Goal: Task Accomplishment & Management: Manage account settings

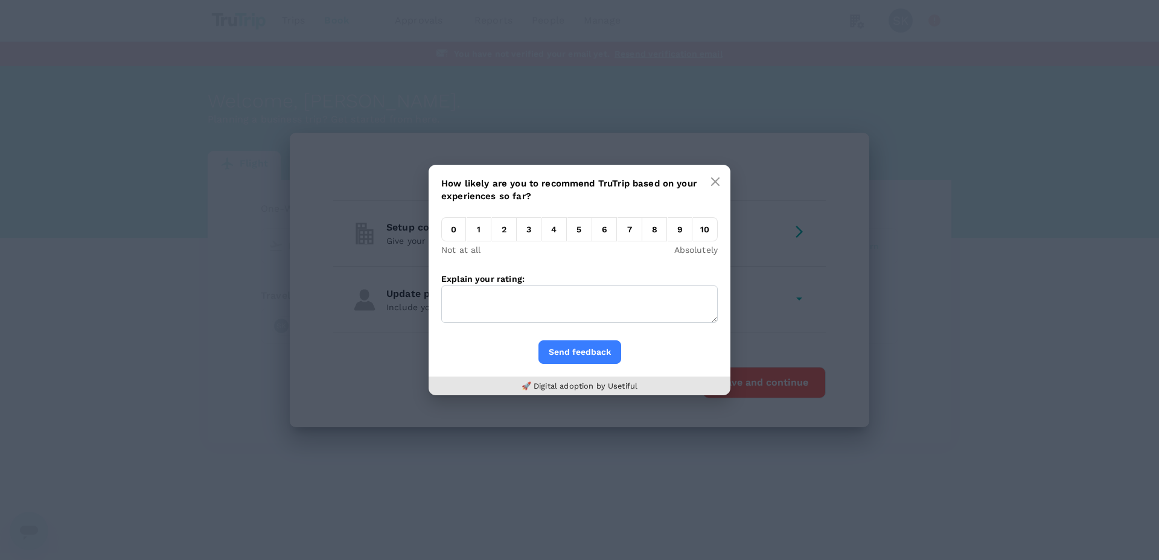
click at [523, 230] on em "3" at bounding box center [529, 229] width 25 height 24
click at [517, 232] on input "3" at bounding box center [517, 232] width 0 height 0
click at [524, 309] on textarea "Explain your rating:" at bounding box center [579, 303] width 276 height 37
click at [712, 183] on icon "button" at bounding box center [715, 182] width 10 height 10
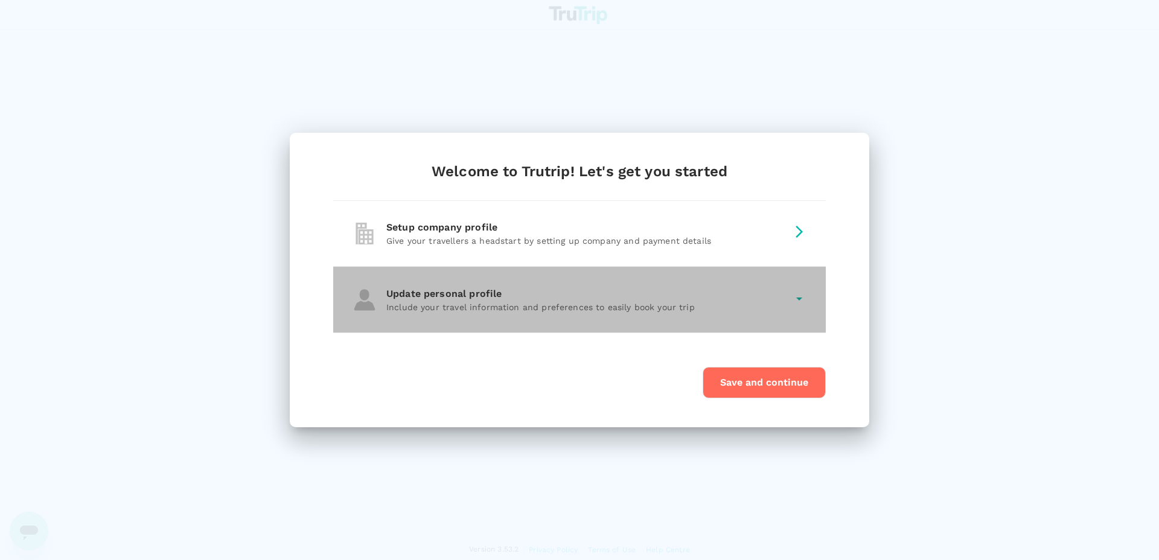
click at [795, 300] on icon at bounding box center [799, 298] width 14 height 14
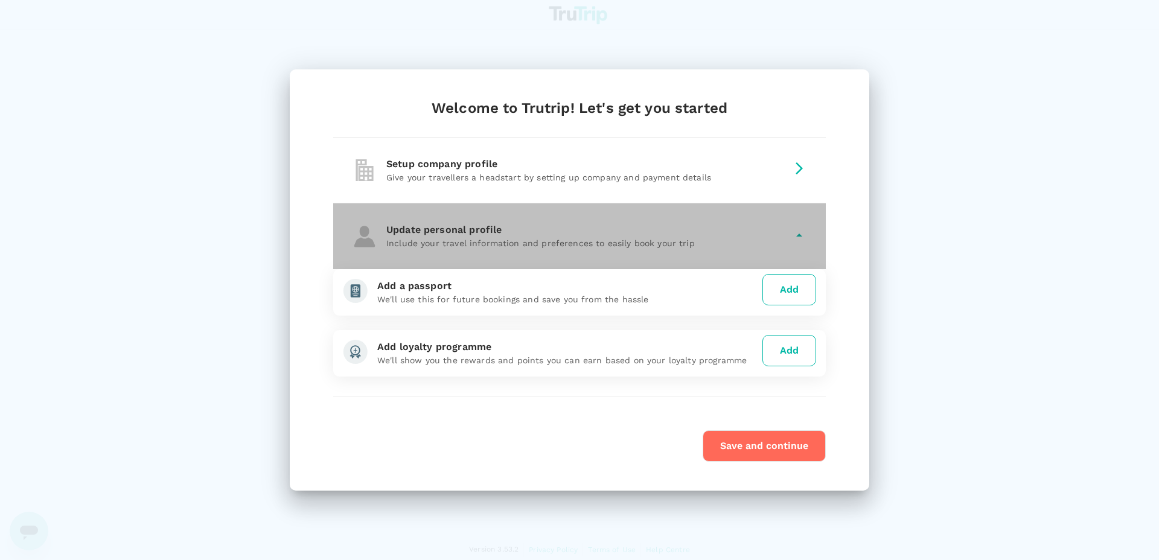
click at [787, 223] on div "Update personal profile Include your travel information and preferences to easi…" at bounding box center [579, 236] width 492 height 66
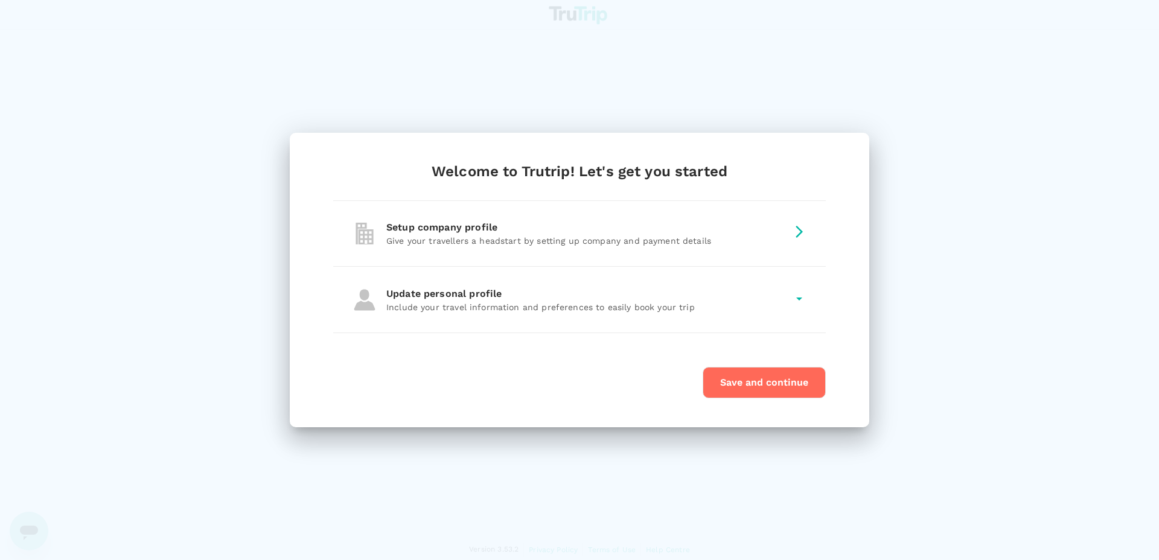
click at [798, 226] on icon at bounding box center [799, 231] width 14 height 14
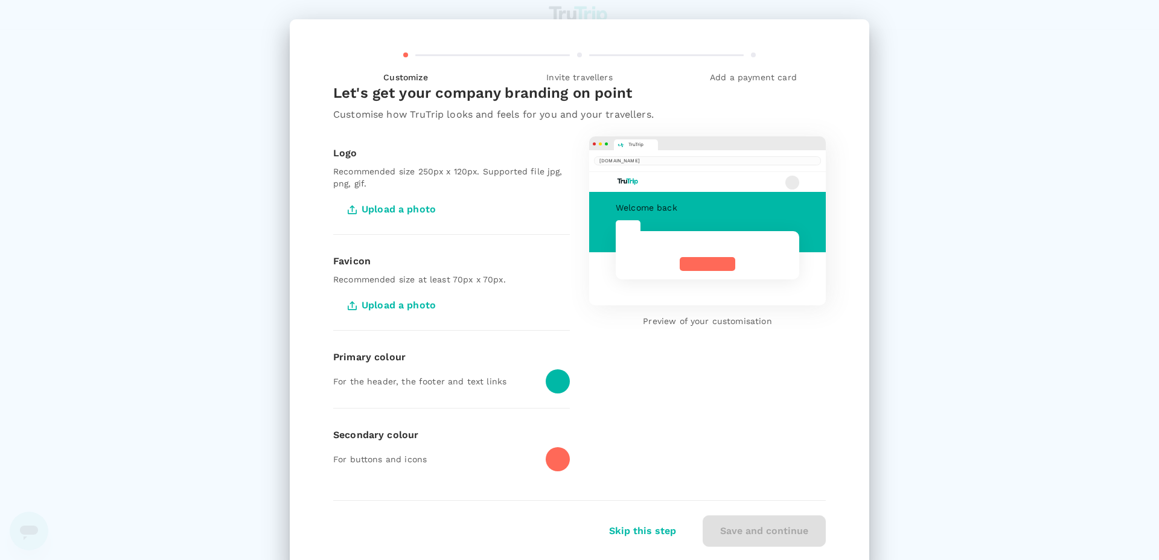
scroll to position [35, 0]
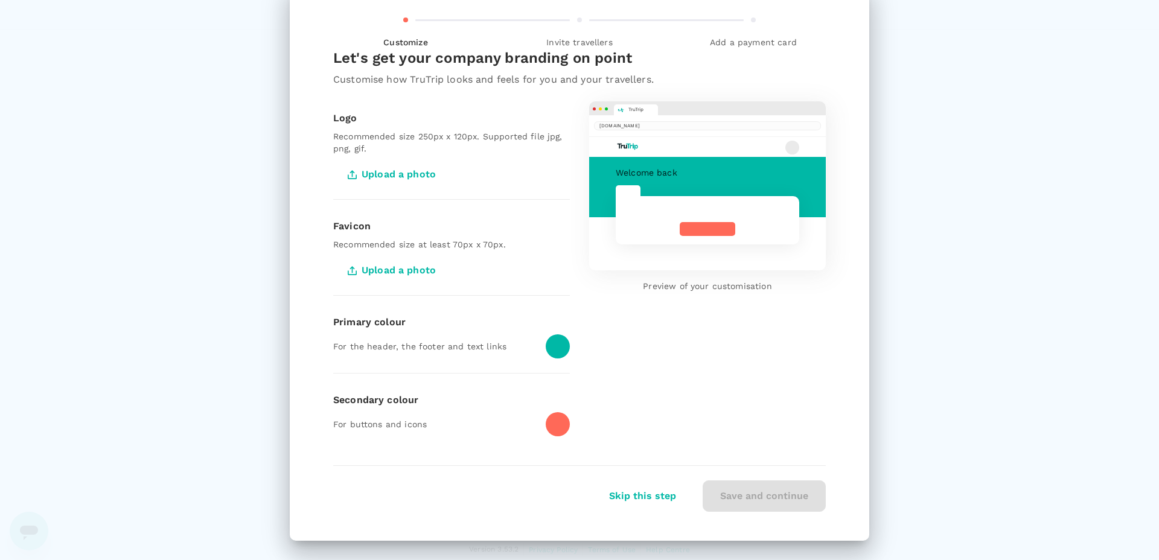
click at [651, 501] on button "Skip this step" at bounding box center [642, 496] width 101 height 30
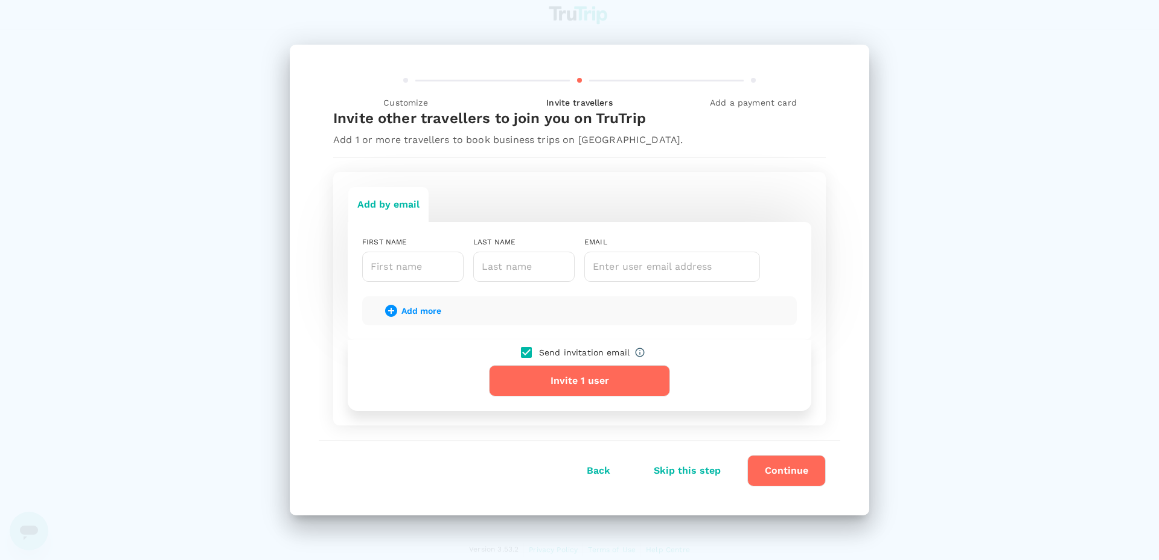
scroll to position [0, 0]
click at [669, 470] on button "Skip this step" at bounding box center [687, 471] width 101 height 30
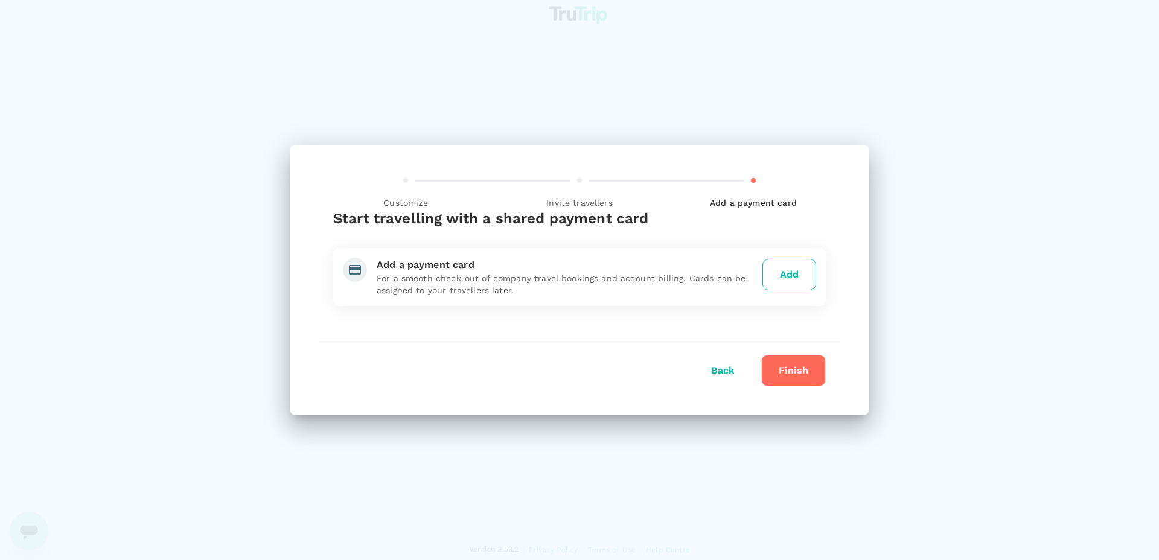
click at [798, 376] on button "Finish" at bounding box center [793, 370] width 65 height 31
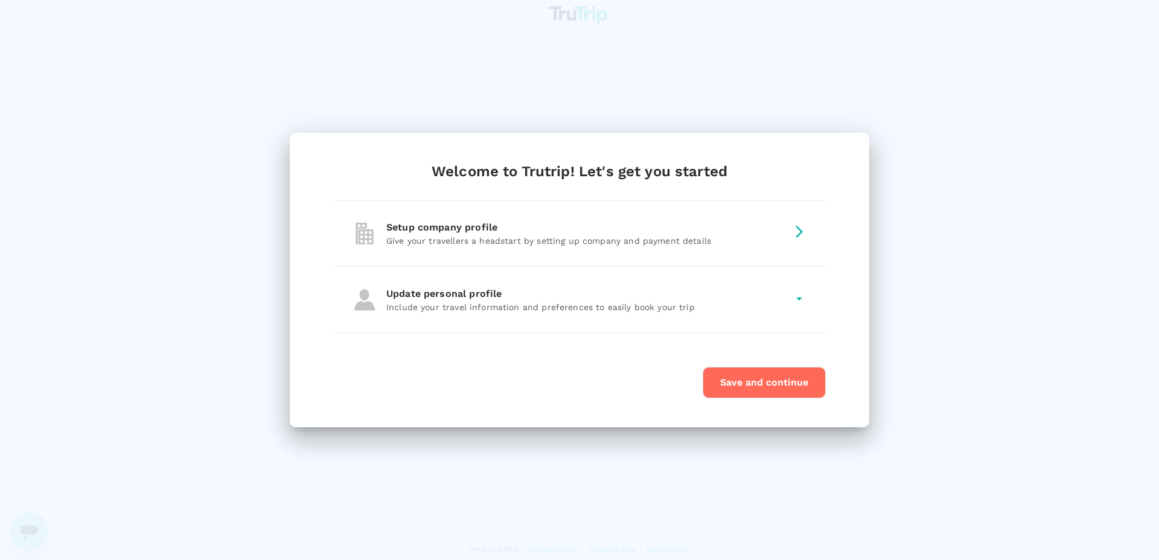
click at [765, 385] on button "Save and continue" at bounding box center [763, 382] width 123 height 31
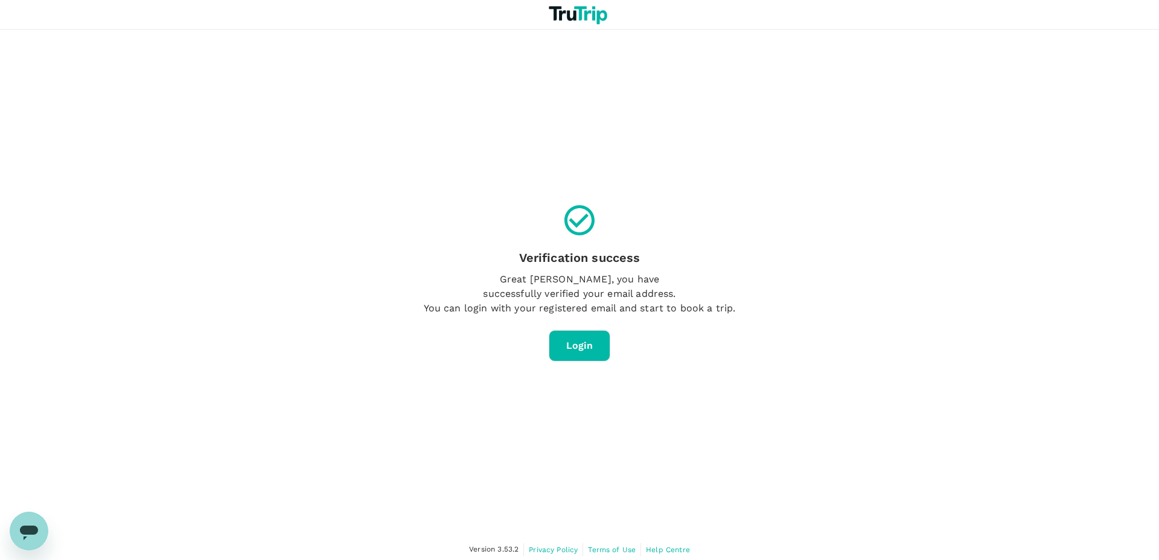
click at [585, 353] on link "Login" at bounding box center [579, 345] width 62 height 31
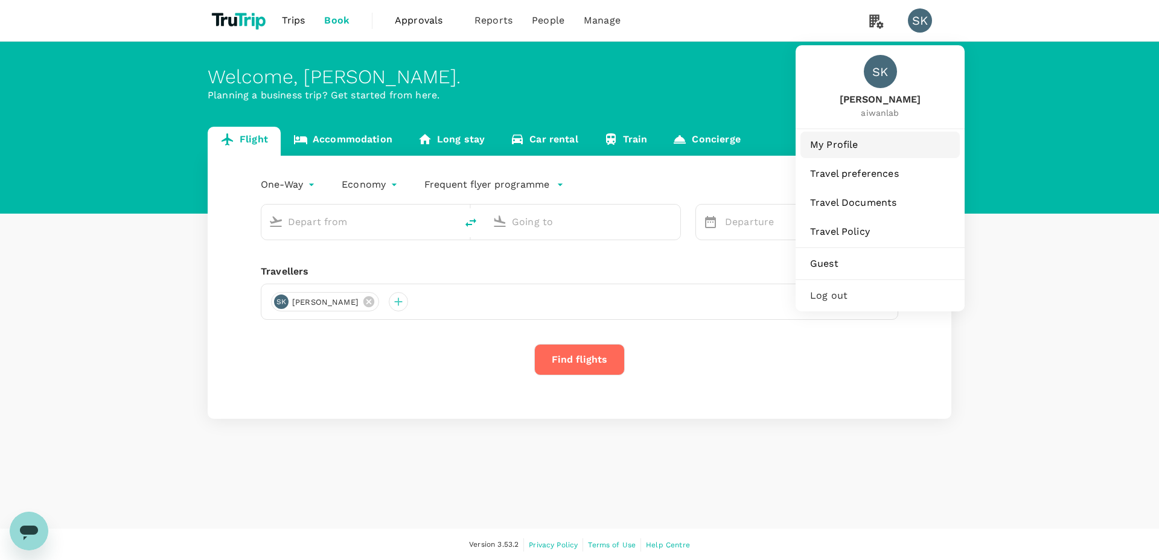
click at [842, 144] on span "My Profile" at bounding box center [880, 145] width 140 height 14
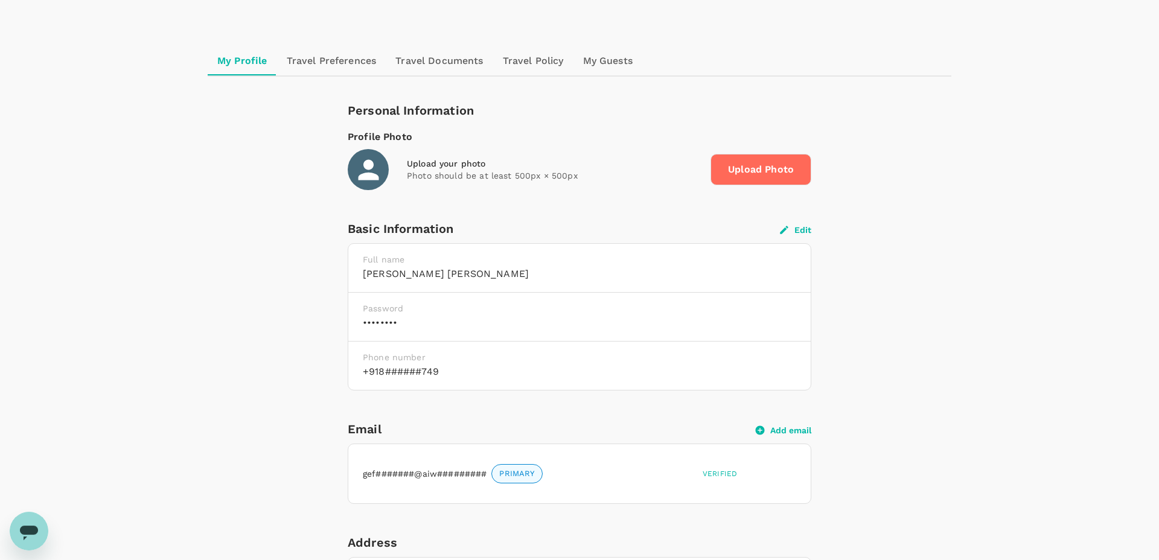
scroll to position [167, 0]
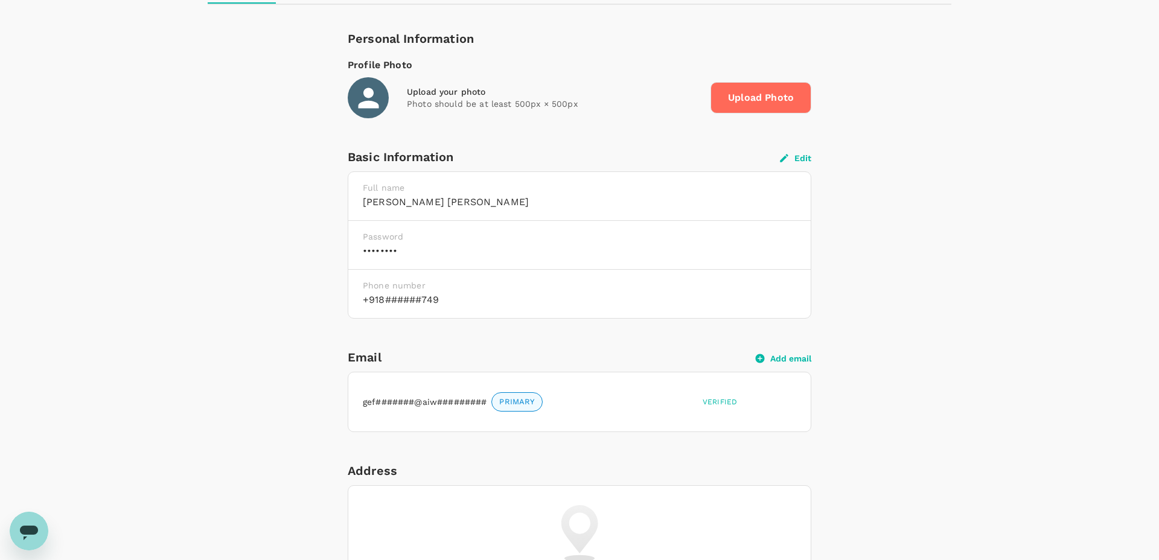
click at [431, 203] on h6 "Sumanta Kumar" at bounding box center [579, 202] width 433 height 17
click at [715, 188] on p "Full name" at bounding box center [579, 188] width 433 height 12
click at [789, 155] on icon "button" at bounding box center [783, 158] width 11 height 11
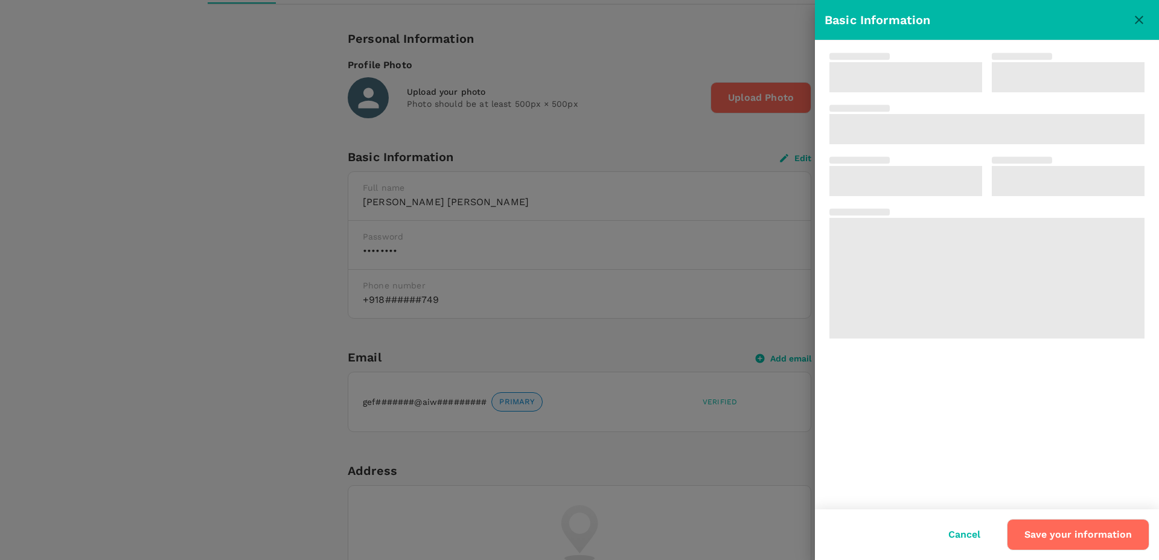
type input "Sumanta"
type input "[PERSON_NAME]"
type input "91"
type input "8260763749"
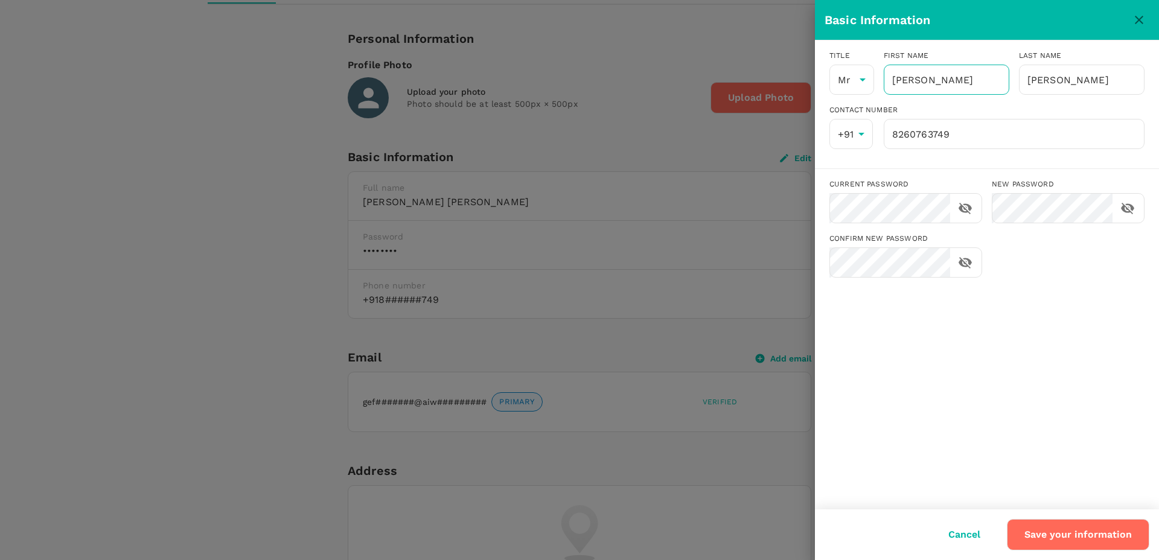
click at [928, 80] on input "Sumanta" at bounding box center [946, 80] width 126 height 30
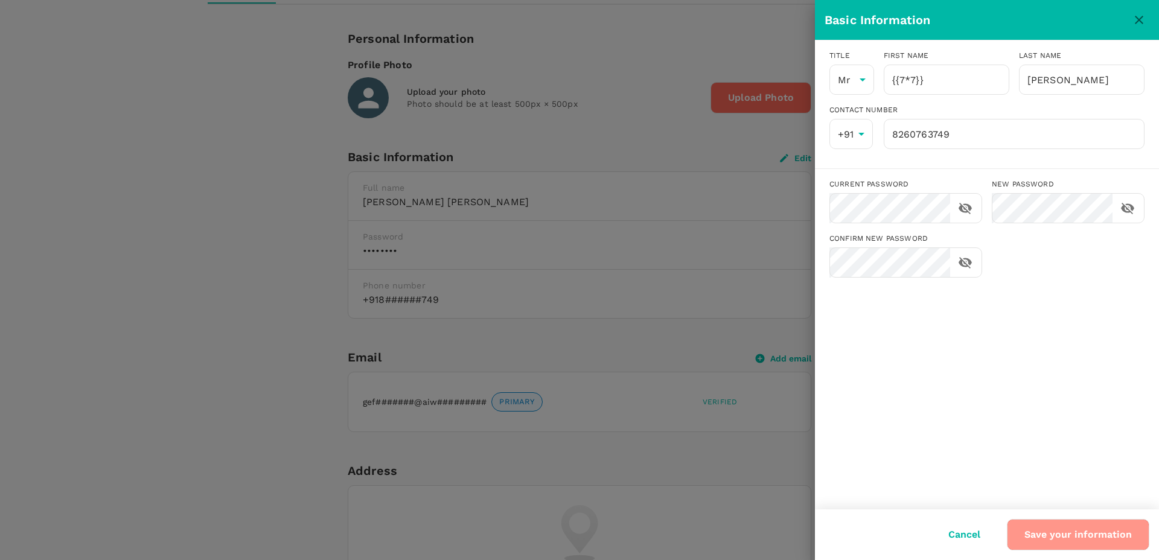
click at [1049, 545] on button "Save your information" at bounding box center [1077, 534] width 142 height 31
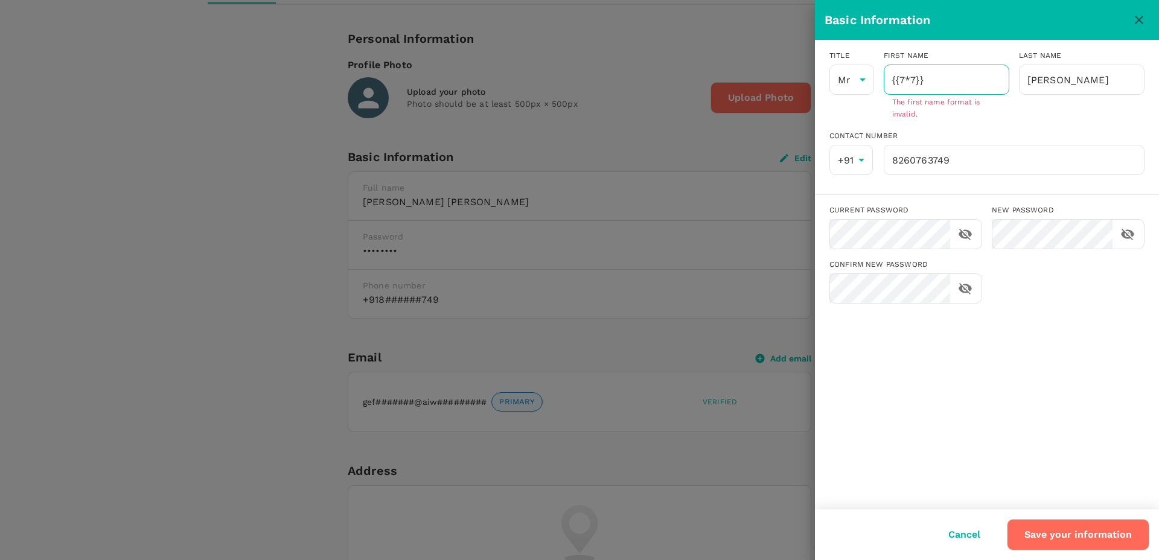
click at [942, 71] on input "{{7*7}}" at bounding box center [946, 80] width 126 height 30
type input "Shekhar"
click at [1077, 538] on button "Save your information" at bounding box center [1077, 534] width 142 height 31
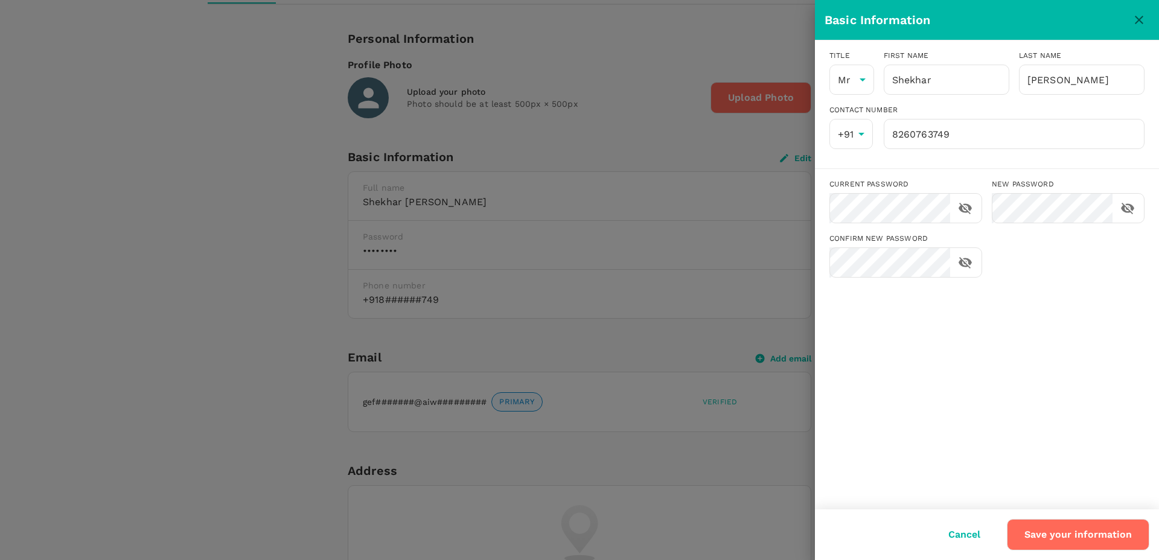
click at [640, 68] on div at bounding box center [579, 280] width 1159 height 560
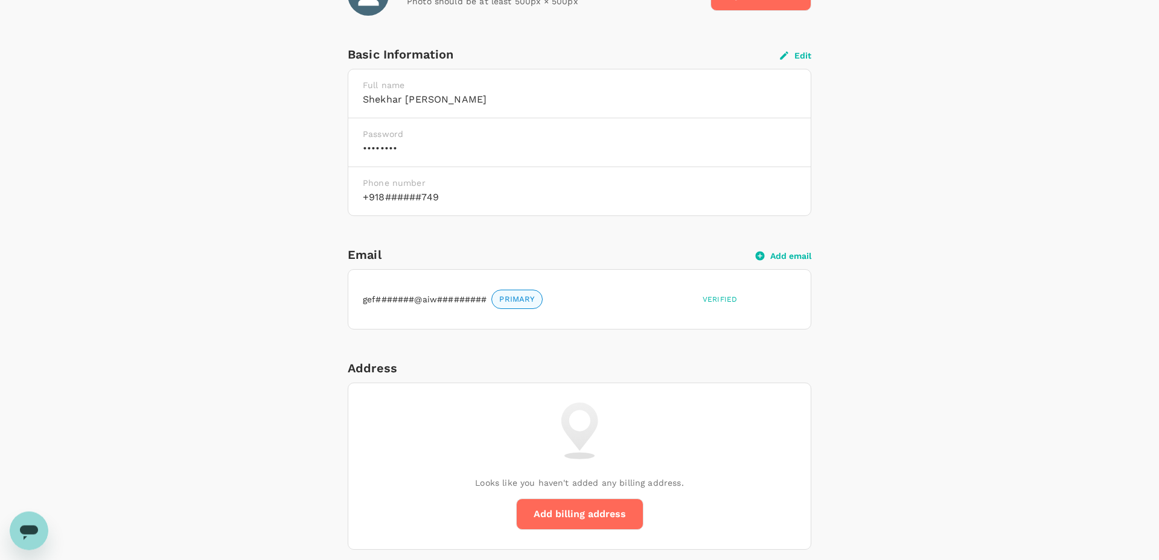
scroll to position [333, 0]
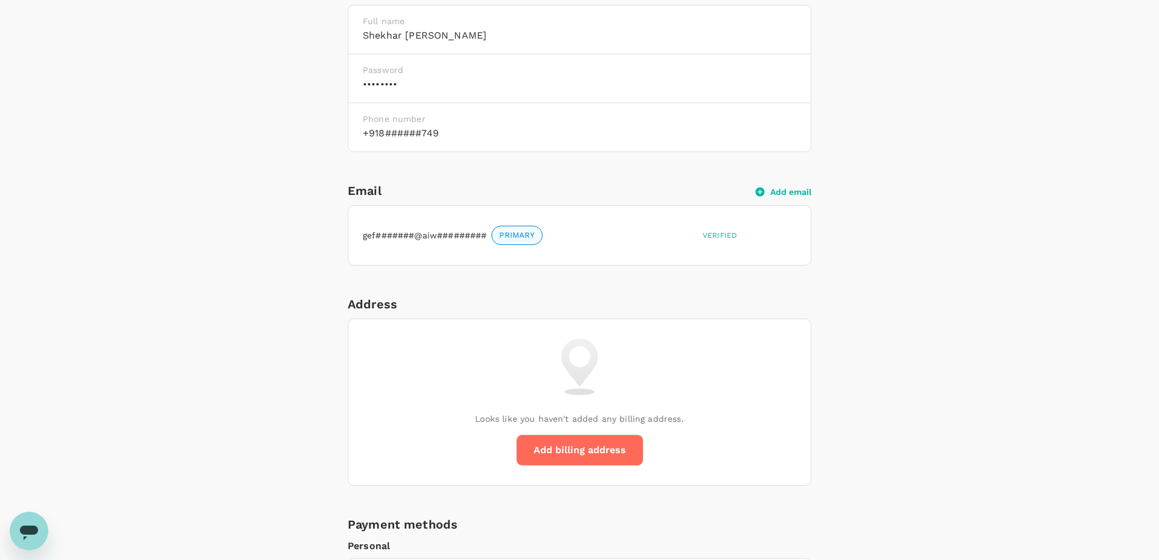
click at [526, 238] on span "PRIMARY" at bounding box center [516, 235] width 49 height 11
click at [551, 245] on div "gef#######@aiw######### PRIMARY" at bounding box center [528, 233] width 340 height 24
click at [504, 233] on span "PRIMARY" at bounding box center [516, 235] width 49 height 11
click at [504, 234] on span "PRIMARY" at bounding box center [516, 235] width 49 height 11
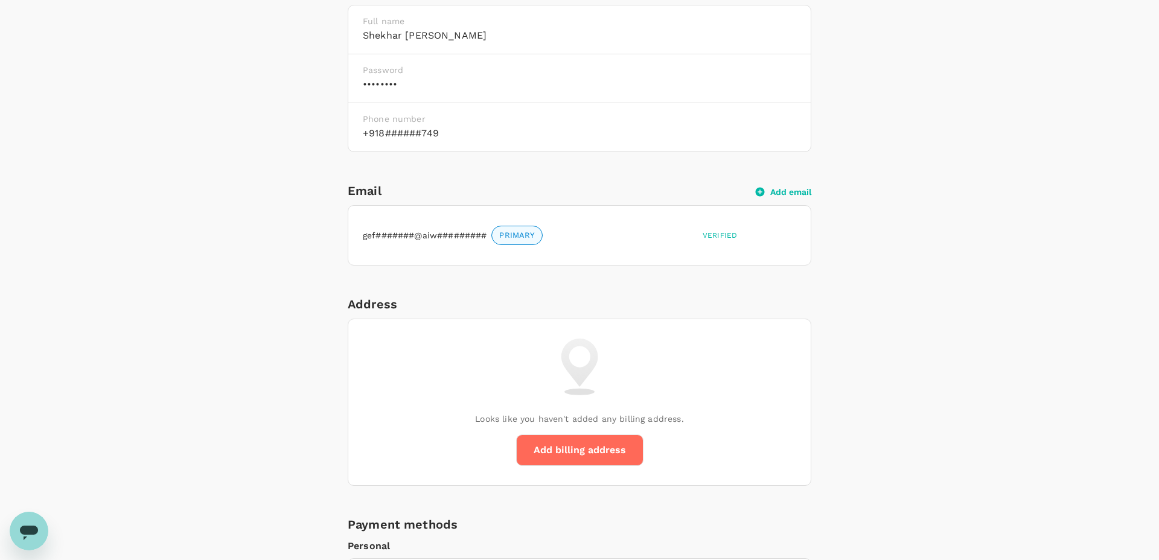
click at [911, 262] on div "Personal Information Profile Photo Upload your photo Photo should be at least 5…" at bounding box center [579, 483] width 695 height 1242
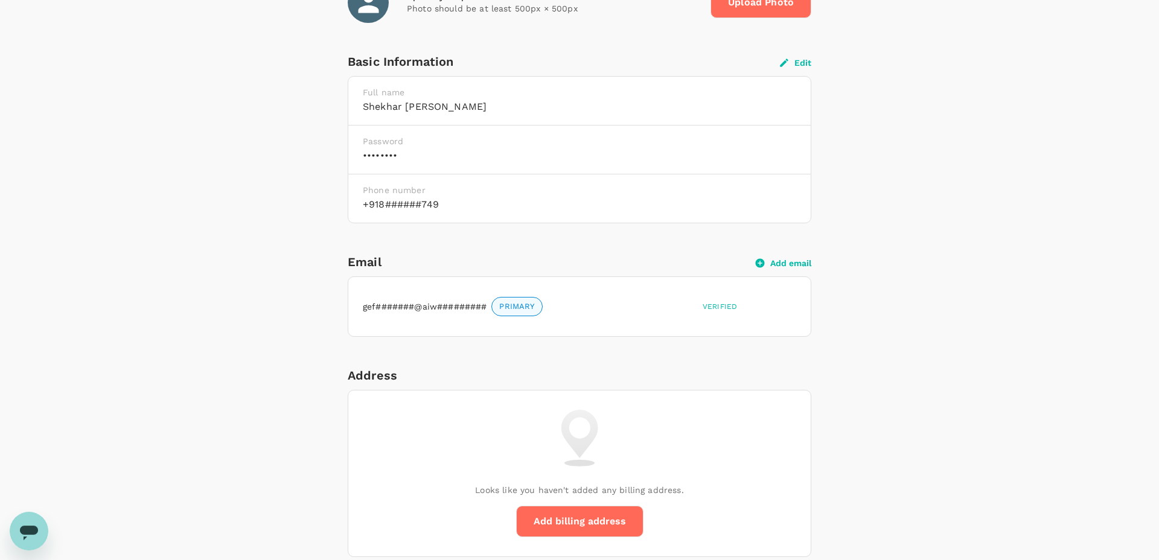
scroll to position [416, 0]
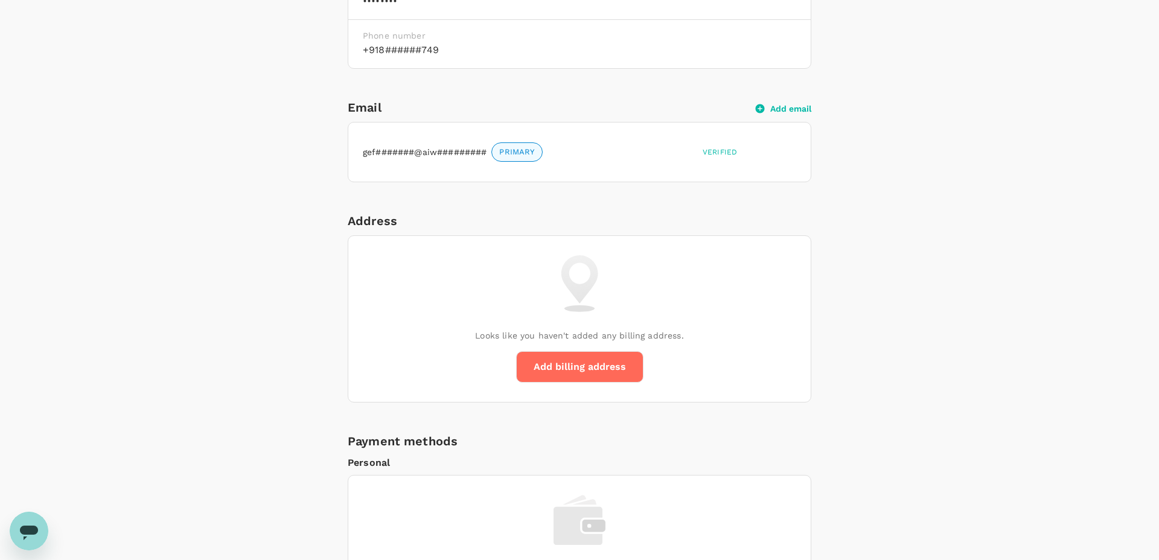
click at [511, 153] on span "PRIMARY" at bounding box center [516, 152] width 49 height 11
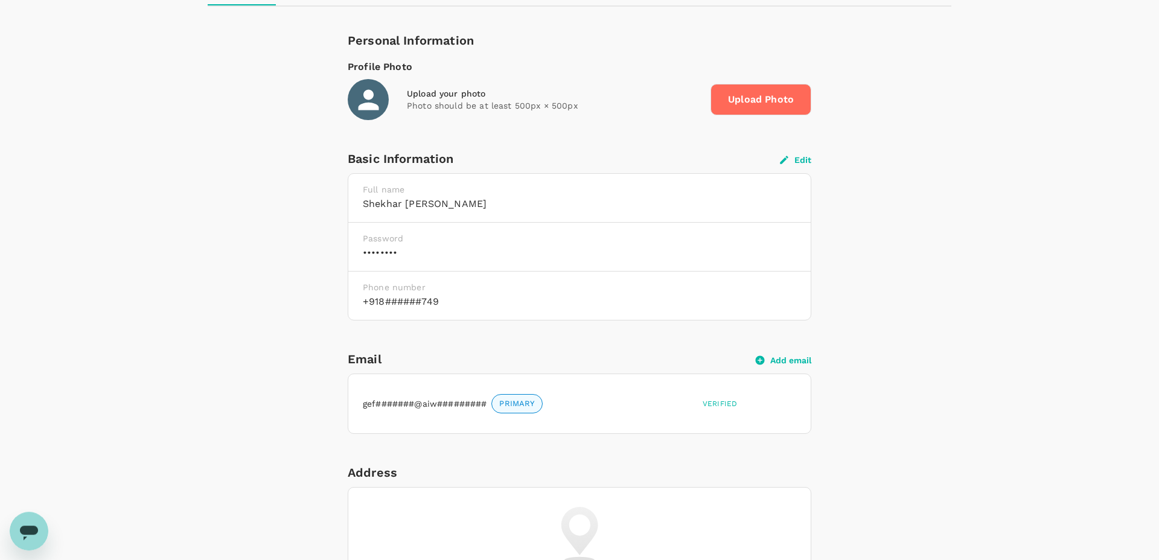
scroll to position [250, 0]
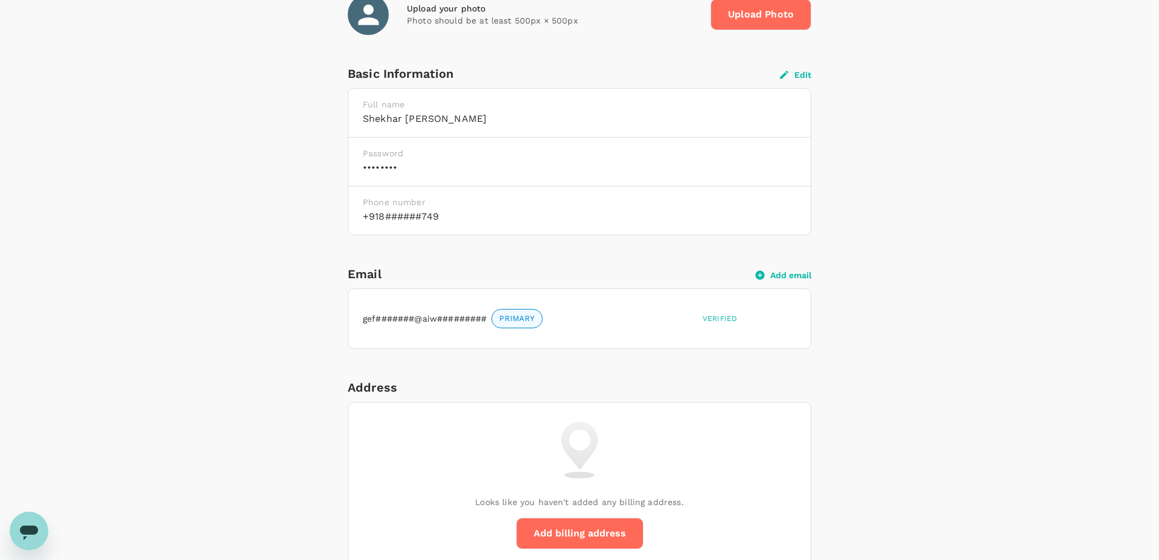
click at [381, 165] on h6 "••••••••" at bounding box center [579, 167] width 433 height 17
click at [258, 185] on div "Personal Information Profile Photo Upload your photo Photo should be at least 5…" at bounding box center [579, 567] width 695 height 1242
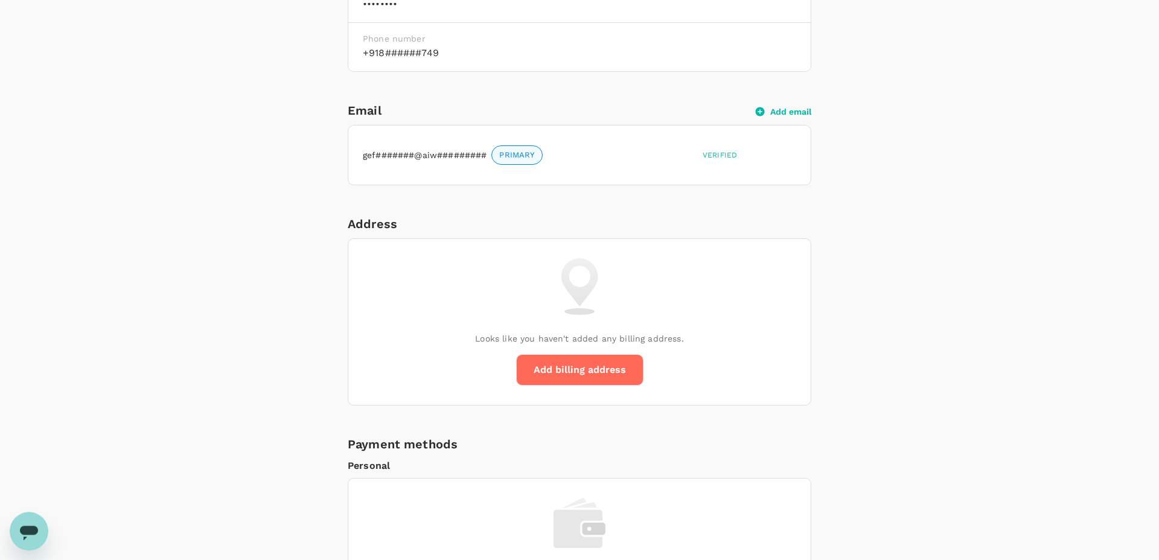
scroll to position [416, 0]
click at [798, 108] on button "Add email" at bounding box center [783, 108] width 56 height 11
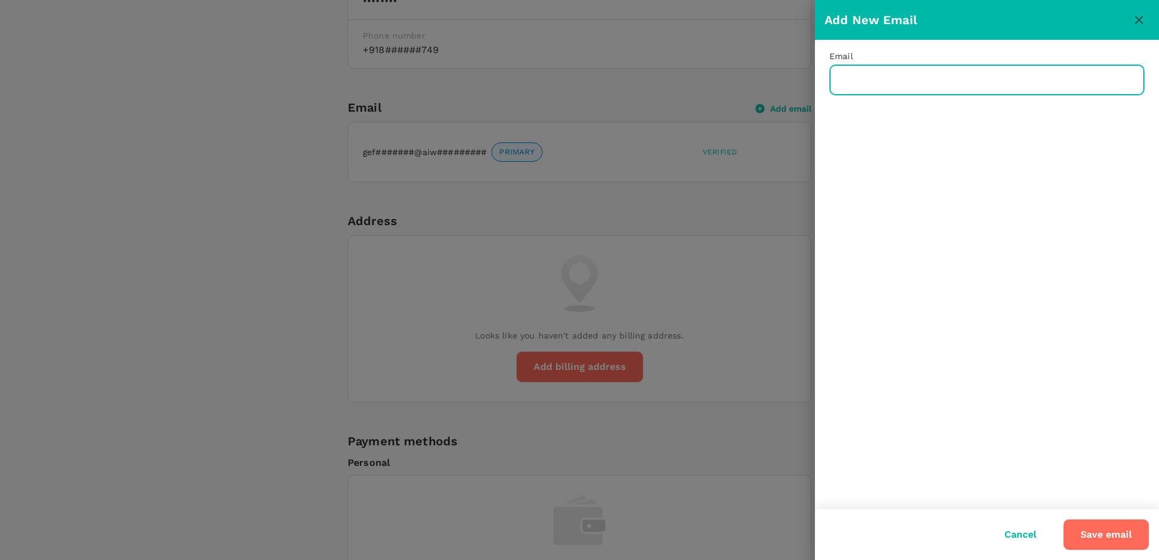
click at [869, 87] on input "text" at bounding box center [986, 80] width 315 height 30
type input "u"
click at [1118, 537] on button "Save email" at bounding box center [1106, 534] width 86 height 31
click at [862, 79] on input "superman@gmail.com" at bounding box center [986, 80] width 315 height 30
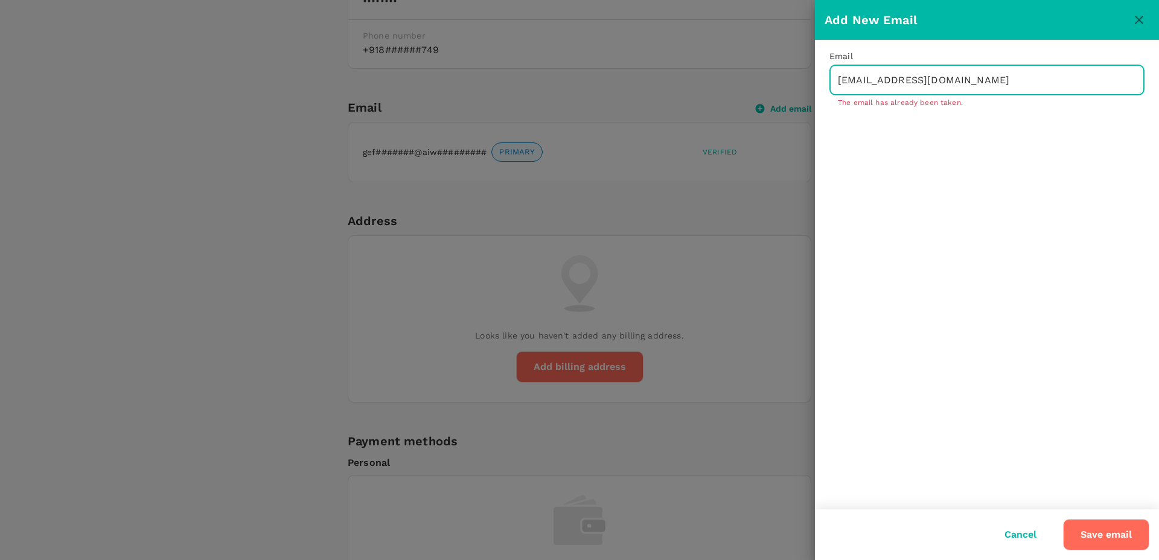
type input "henerycavil@gmail.com"
click at [1105, 532] on button "Save email" at bounding box center [1106, 534] width 86 height 31
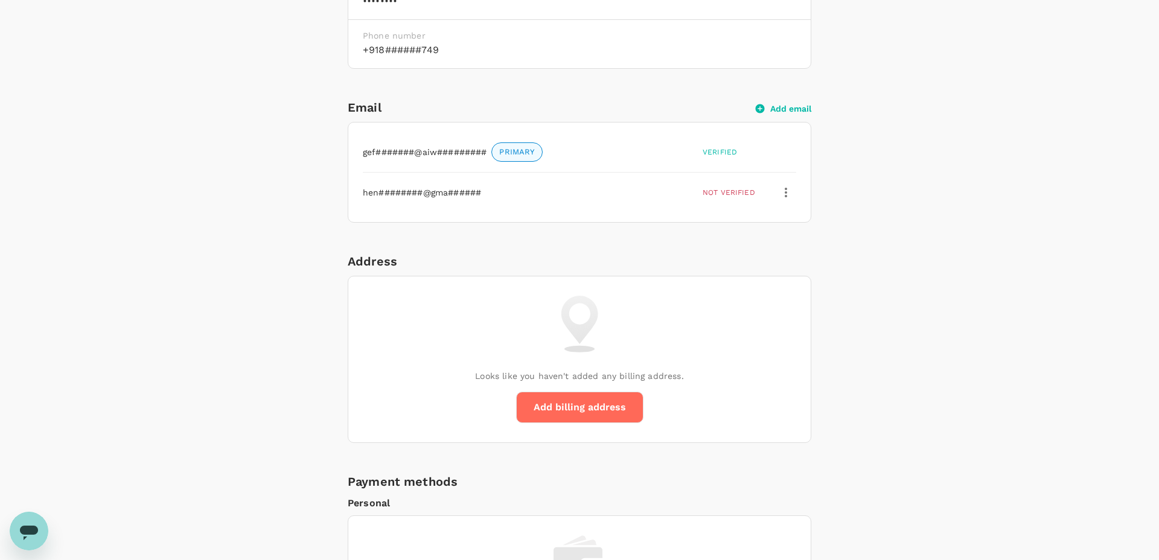
click at [838, 255] on div "Personal Information Profile Photo Upload your photo Photo should be at least 5…" at bounding box center [579, 420] width 695 height 1283
click at [786, 192] on icon "button" at bounding box center [785, 193] width 2 height 10
click at [847, 250] on div "Personal Information Profile Photo Upload your photo Photo should be at least 5…" at bounding box center [579, 420] width 695 height 1283
click at [781, 194] on icon "button" at bounding box center [785, 192] width 14 height 14
click at [740, 219] on span "Verify email" at bounding box center [759, 222] width 56 height 14
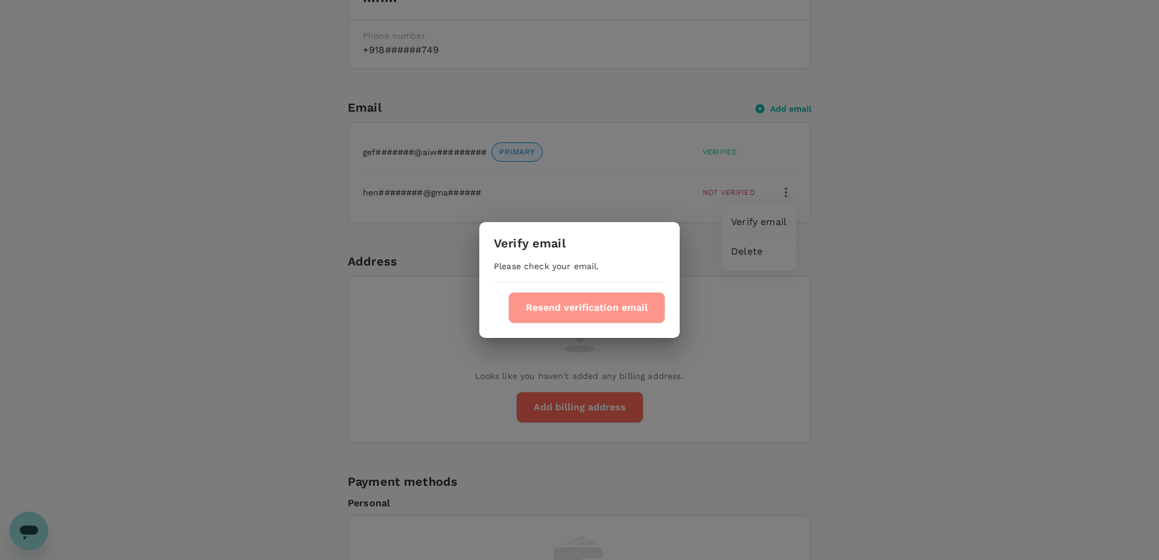
click at [591, 308] on button "Resend verification email" at bounding box center [586, 307] width 157 height 31
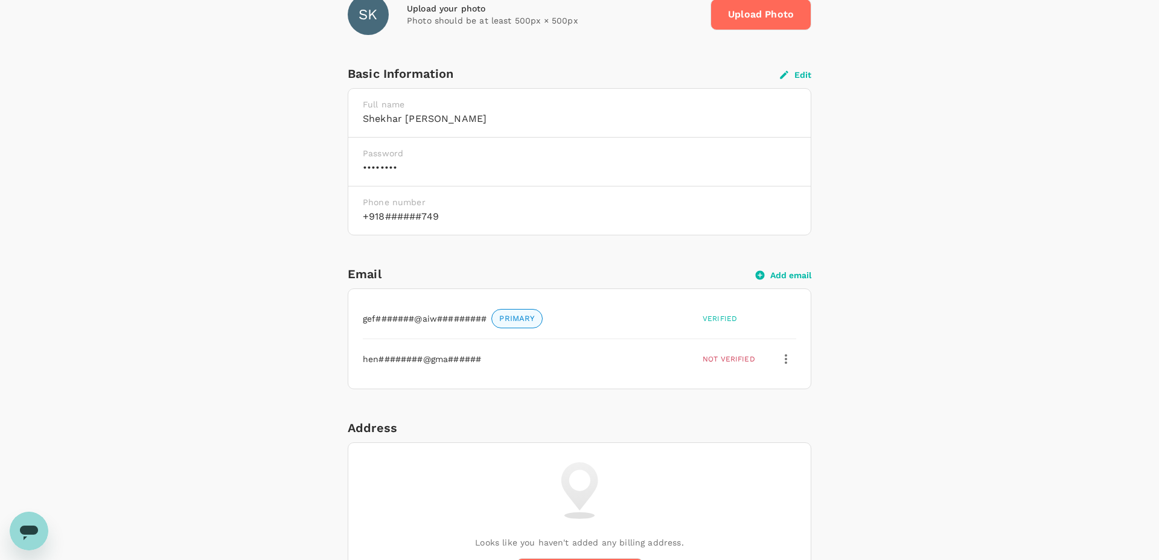
click at [786, 358] on icon "button" at bounding box center [785, 359] width 14 height 14
click at [773, 386] on span "Verify email" at bounding box center [759, 388] width 56 height 14
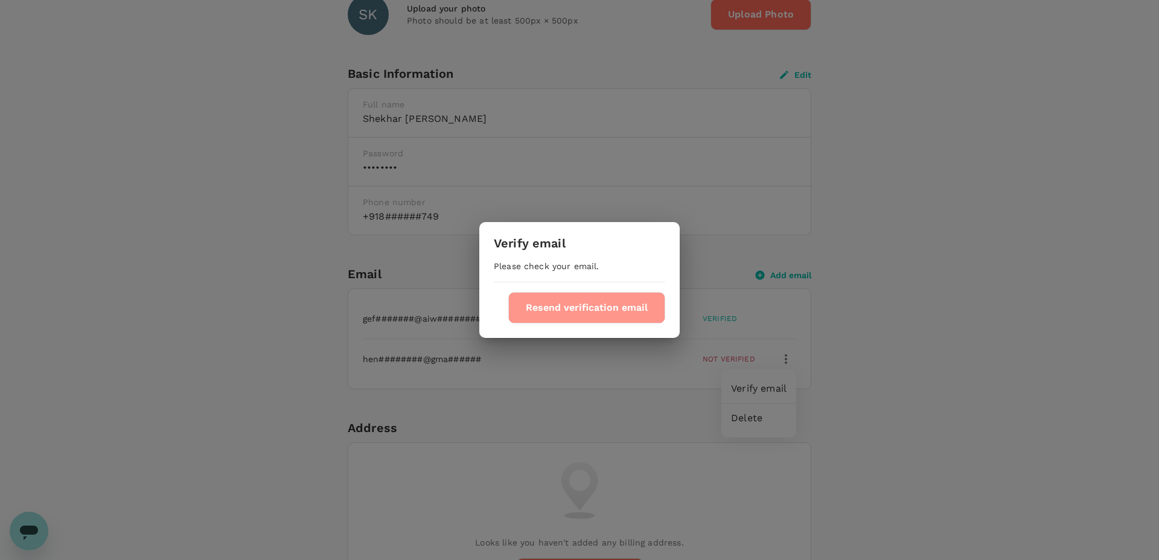
click at [653, 311] on button "Resend verification email" at bounding box center [586, 307] width 157 height 31
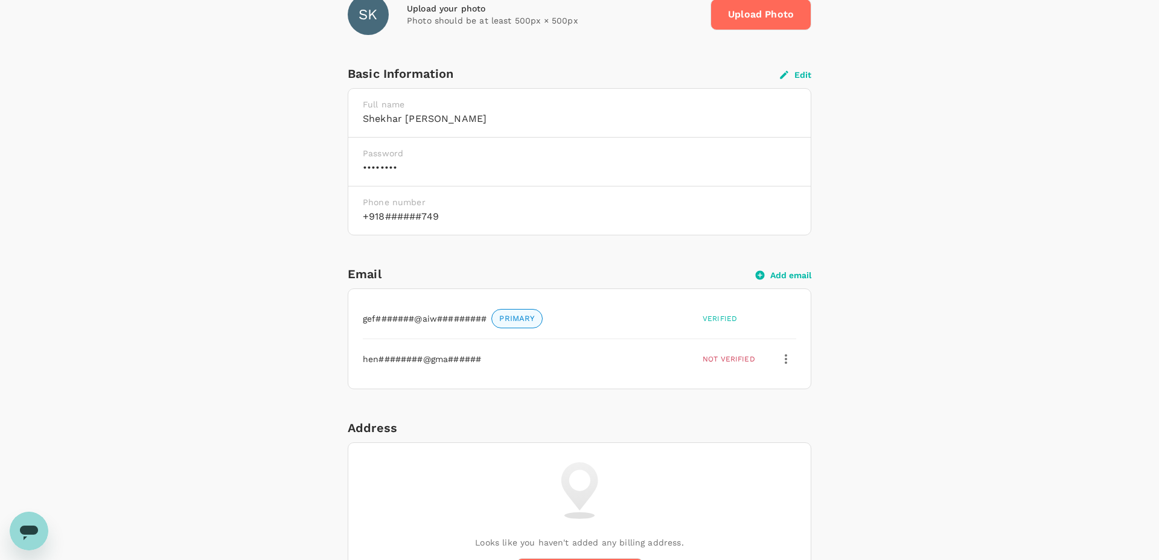
click at [763, 326] on div "gef#######@aiw######### PRIMARY Verified" at bounding box center [577, 316] width 438 height 25
click at [790, 366] on icon "button" at bounding box center [785, 359] width 14 height 14
click at [734, 419] on span "Delete" at bounding box center [759, 418] width 56 height 14
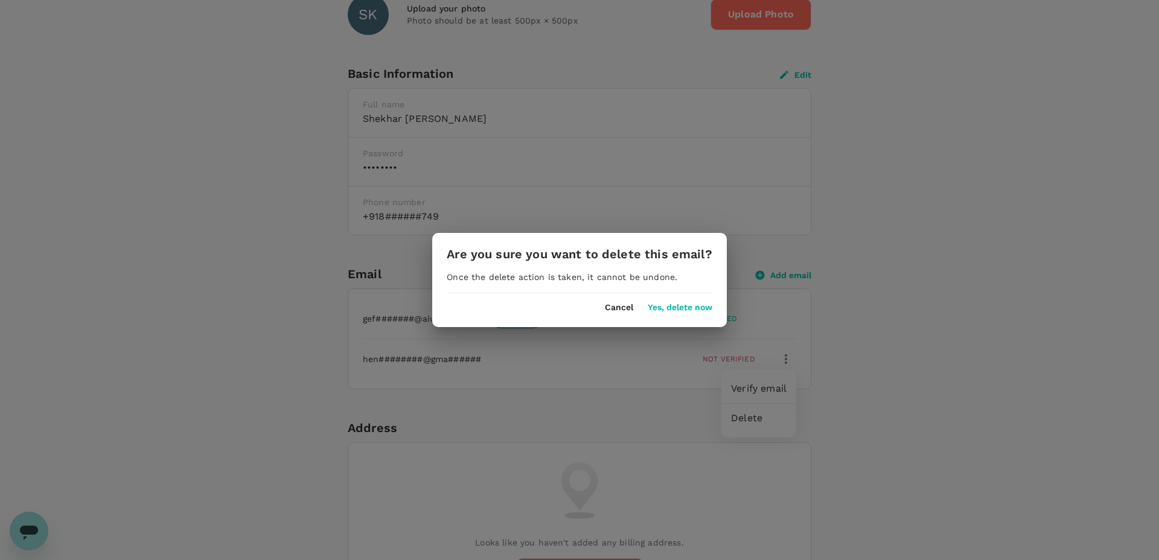
click at [678, 311] on button "Yes, delete now" at bounding box center [679, 308] width 65 height 10
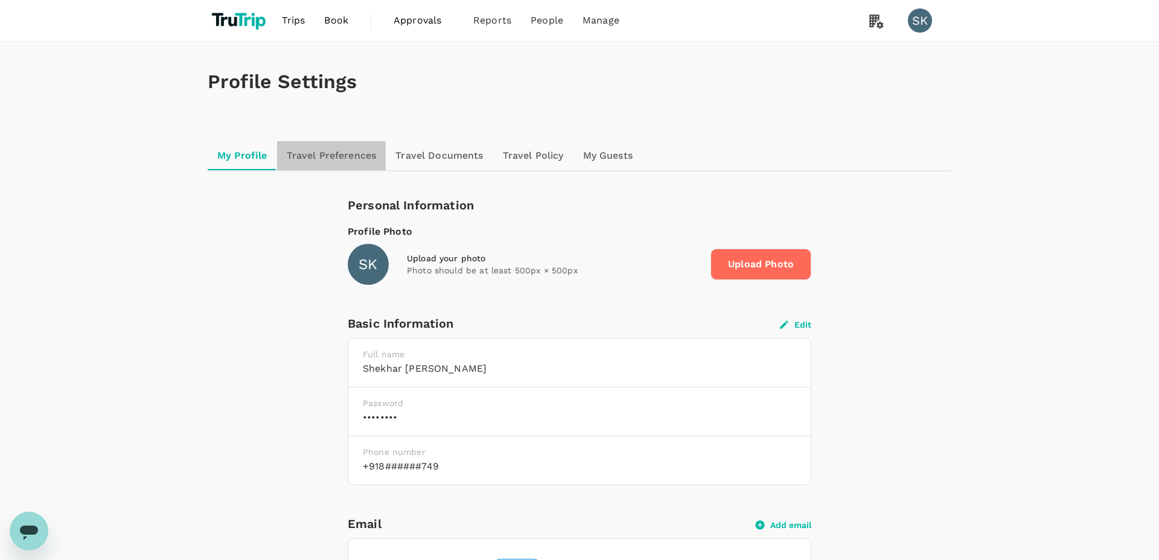
click at [343, 155] on link "Travel Preferences" at bounding box center [331, 155] width 109 height 29
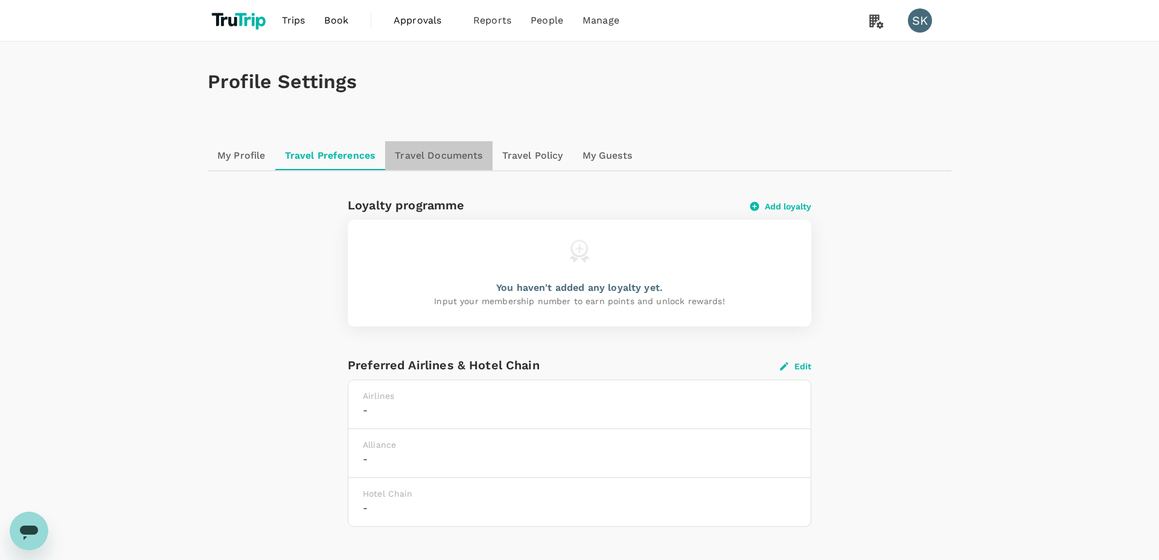
click at [443, 147] on link "Travel Documents" at bounding box center [438, 155] width 107 height 29
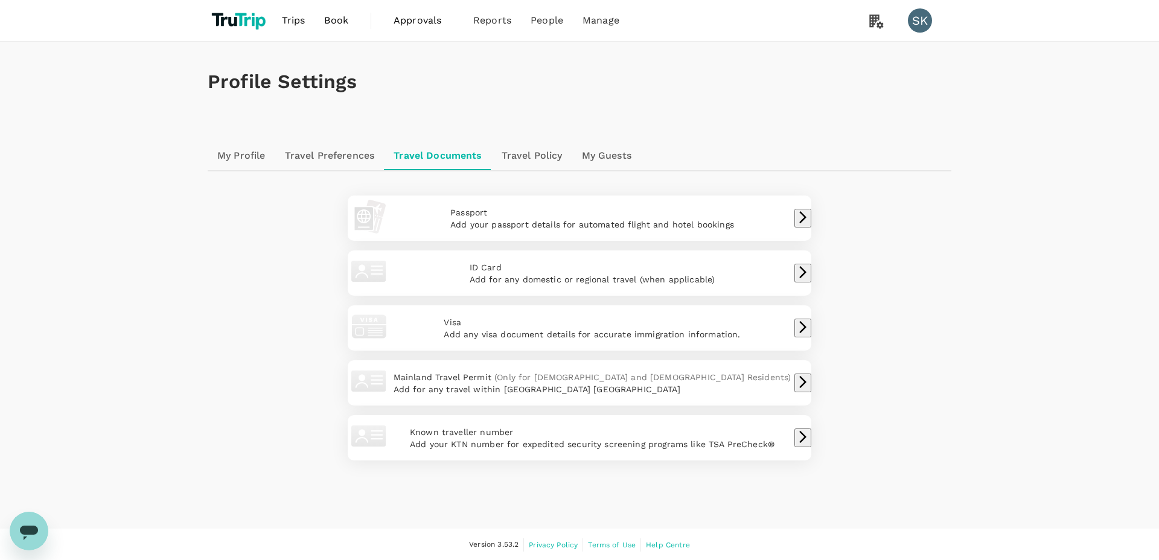
scroll to position [70, 0]
click at [530, 70] on div "Profile Settings My Profile Travel Preferences Travel Documents Travel Policy M…" at bounding box center [579, 254] width 772 height 428
click at [522, 140] on link "Travel Policy" at bounding box center [532, 154] width 80 height 29
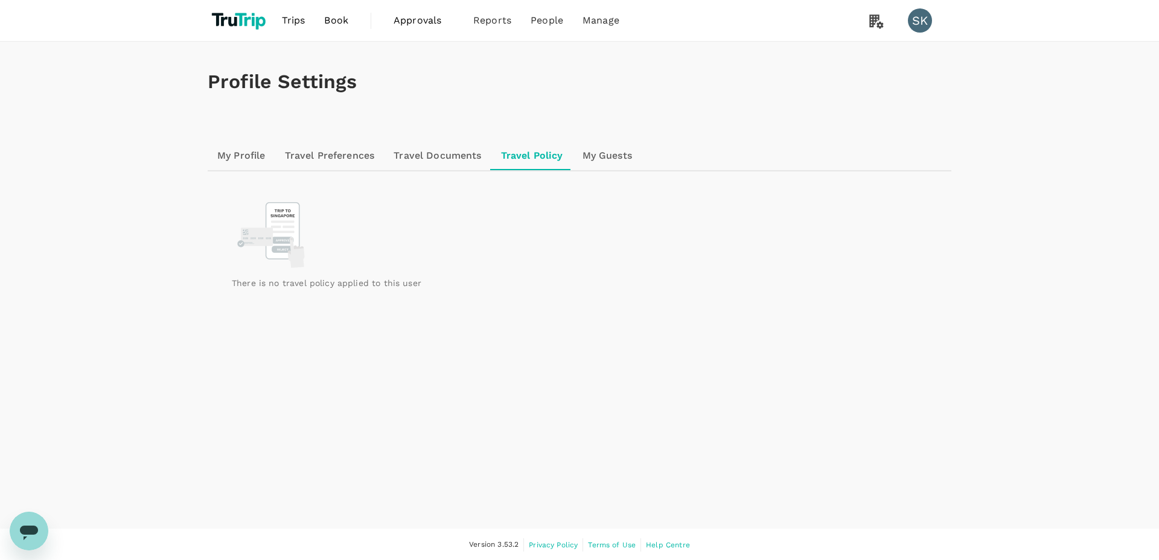
click at [607, 164] on link "My Guests" at bounding box center [607, 155] width 69 height 29
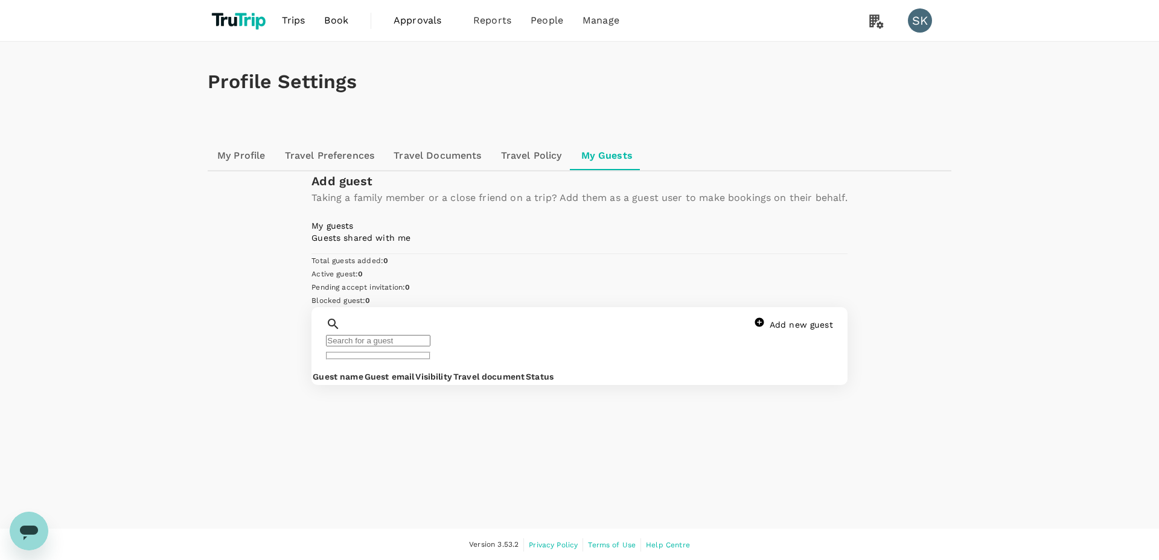
click at [410, 243] on link "Guests shared with me" at bounding box center [360, 238] width 99 height 10
click at [824, 91] on span "My Profile" at bounding box center [880, 83] width 140 height 14
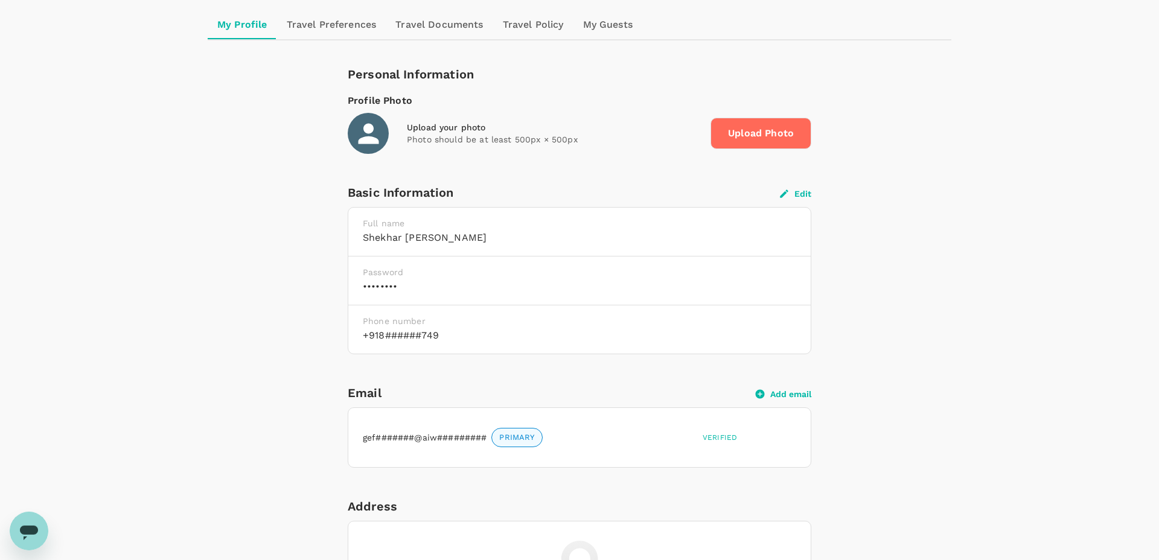
scroll to position [167, 0]
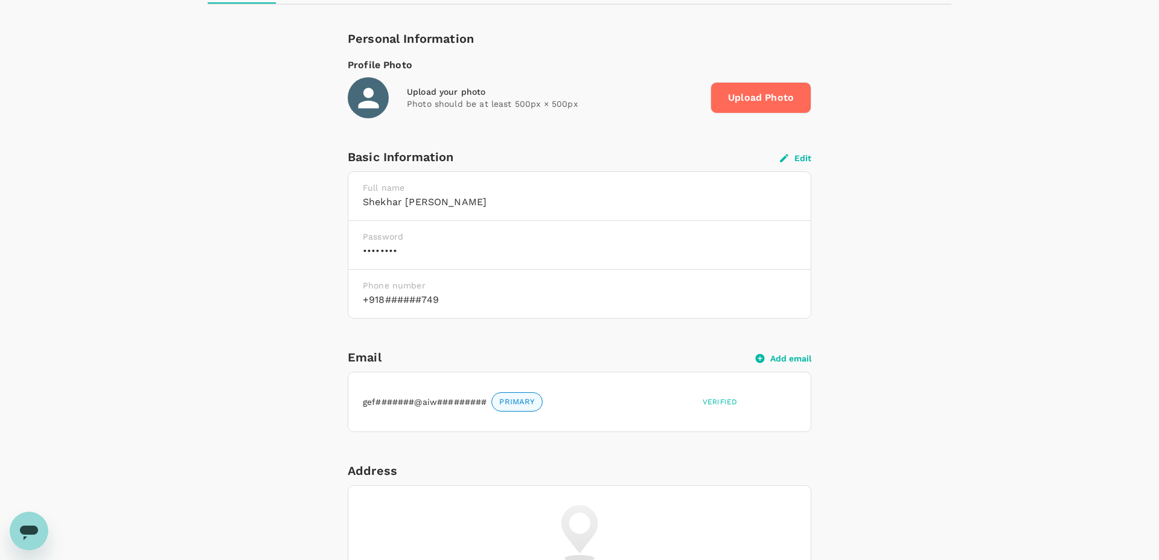
click at [798, 160] on button "Edit" at bounding box center [795, 158] width 31 height 11
type input "Shekhar"
type input "[PERSON_NAME]"
type input "91"
type input "8260763749"
